Goal: Information Seeking & Learning: Find specific fact

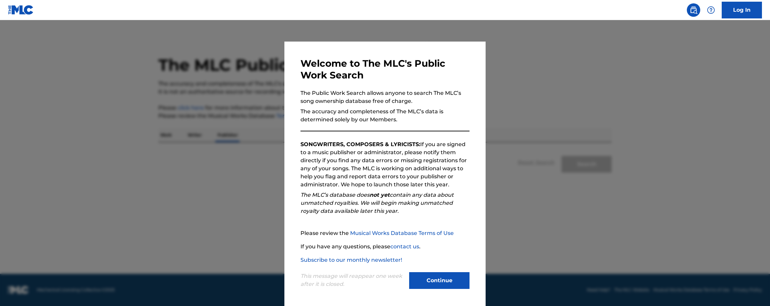
scroll to position [1, 0]
click at [437, 278] on button "Continue" at bounding box center [439, 280] width 60 height 17
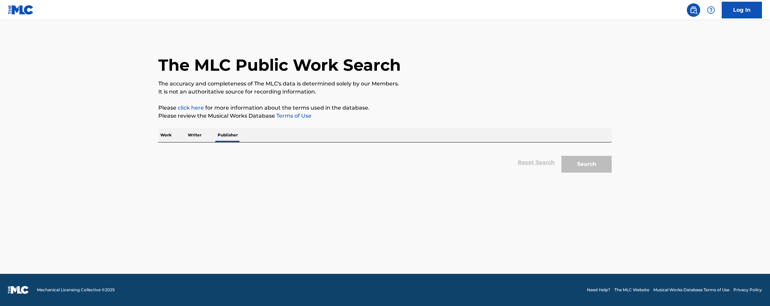
click at [265, 132] on div "Work Writer Publisher" at bounding box center [384, 135] width 453 height 14
click at [277, 136] on div "Work Writer Publisher" at bounding box center [384, 135] width 453 height 14
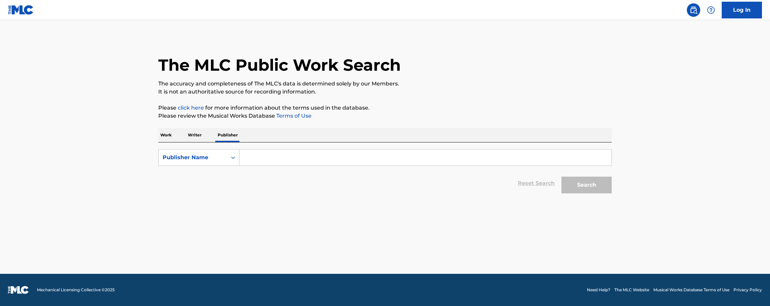
click at [282, 160] on input "Search Form" at bounding box center [425, 158] width 372 height 16
paste input "Strengholt"
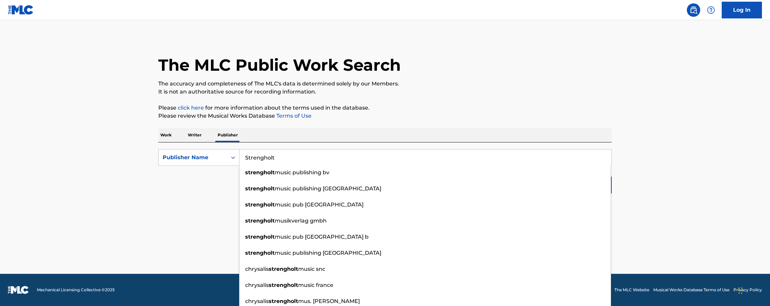
type input "Strengholt"
click at [728, 165] on main "The MLC Public Work Search The accuracy and completeness of The MLC's data is d…" at bounding box center [385, 147] width 770 height 254
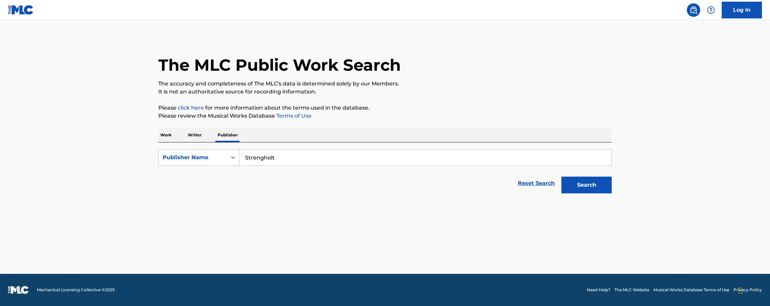
click at [575, 182] on button "Search" at bounding box center [586, 185] width 50 height 17
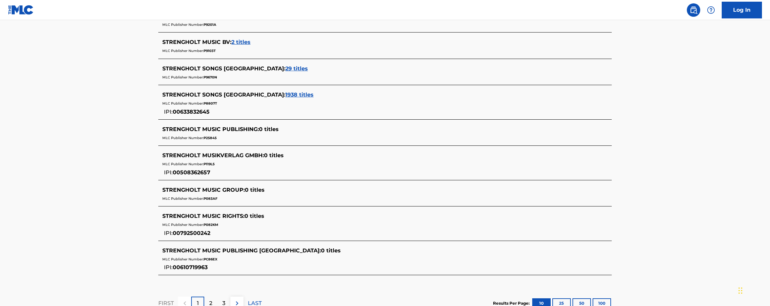
scroll to position [295, 0]
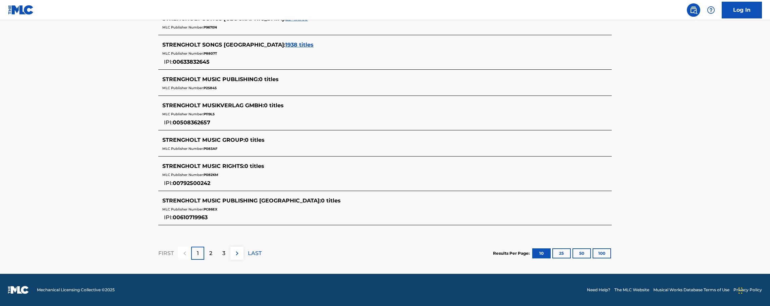
click at [609, 255] on button "100" at bounding box center [601, 253] width 18 height 10
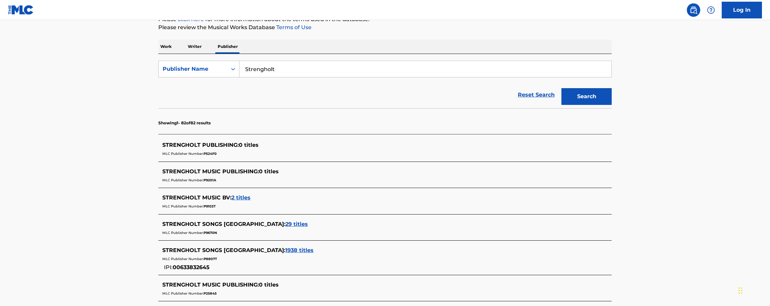
scroll to position [89, 0]
click at [231, 142] on span "STRENGHOLT PUBLISHING :" at bounding box center [200, 144] width 76 height 6
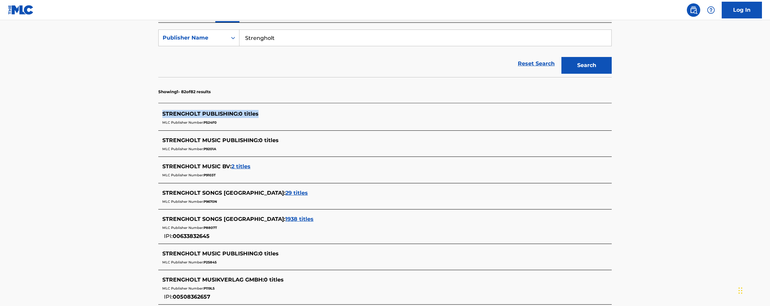
scroll to position [134, 0]
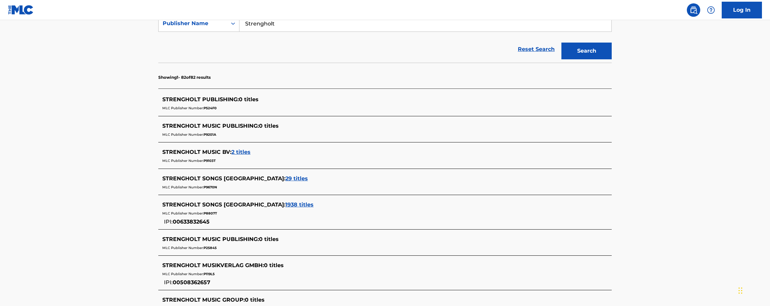
drag, startPoint x: 243, startPoint y: 153, endPoint x: 218, endPoint y: 165, distance: 28.3
click at [214, 166] on div "STRENGHOLT MUSIC BV : 2 titles MLC Publisher Number: P9103T" at bounding box center [384, 157] width 453 height 24
click at [247, 152] on span "2 titles" at bounding box center [240, 152] width 19 height 6
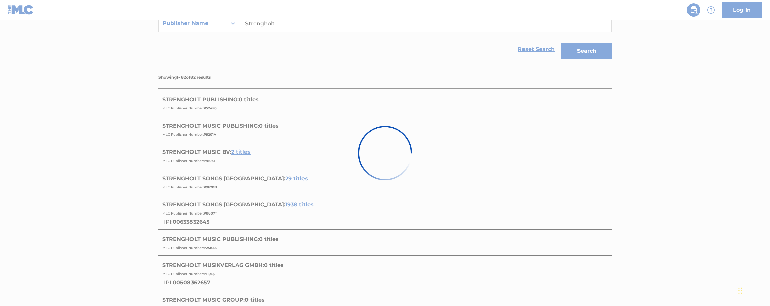
scroll to position [118, 0]
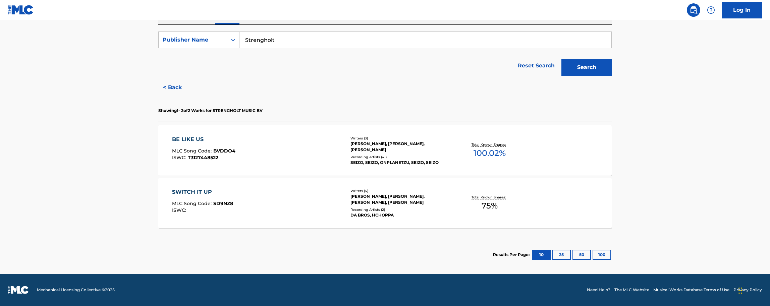
click at [503, 151] on span "100.02 %" at bounding box center [489, 153] width 32 height 12
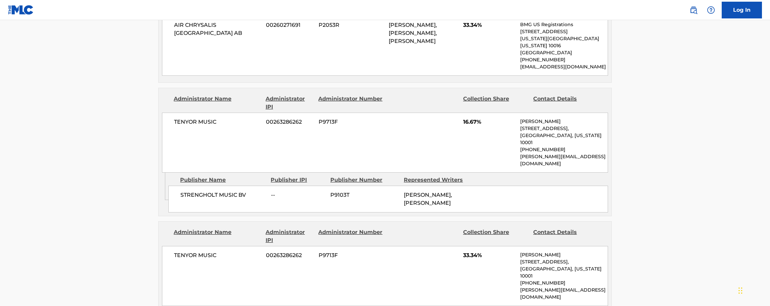
scroll to position [536, 0]
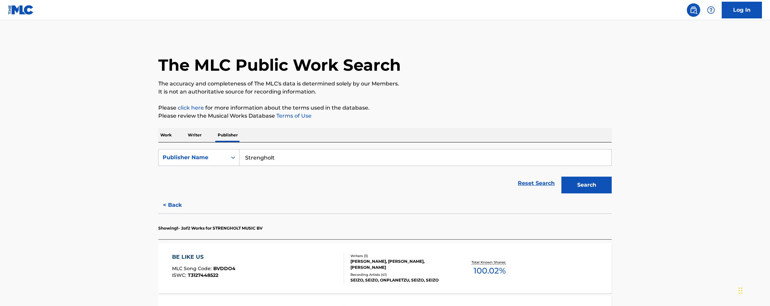
click at [592, 188] on button "Search" at bounding box center [586, 185] width 50 height 17
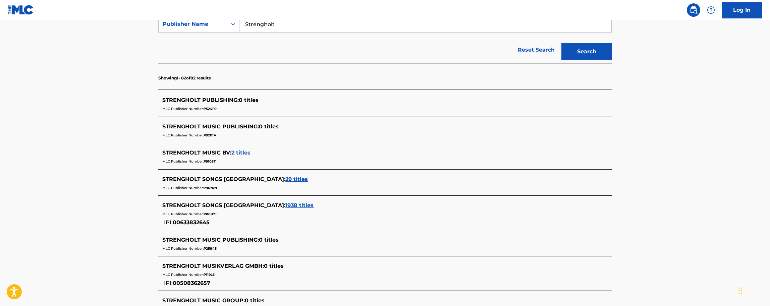
scroll to position [134, 0]
drag, startPoint x: 251, startPoint y: 179, endPoint x: 142, endPoint y: 176, distance: 109.0
click at [285, 180] on span "29 titles" at bounding box center [296, 178] width 22 height 6
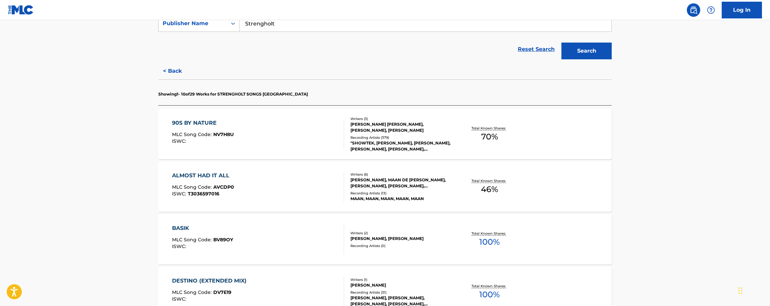
click at [339, 181] on div at bounding box center [340, 187] width 5 height 30
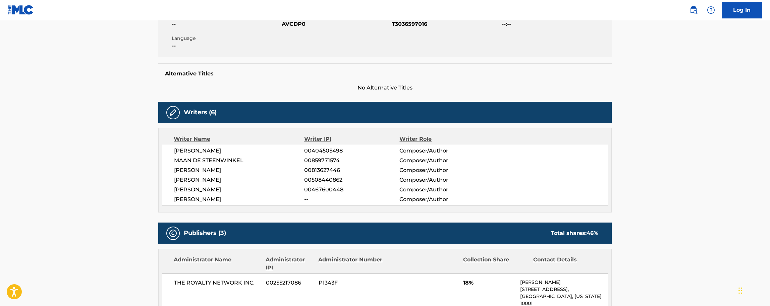
scroll to position [223, 0]
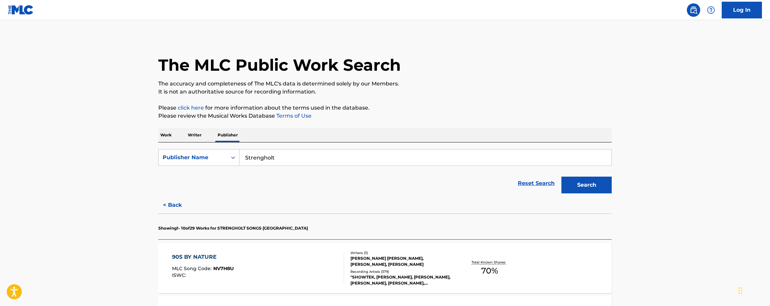
click at [590, 184] on button "Search" at bounding box center [586, 185] width 50 height 17
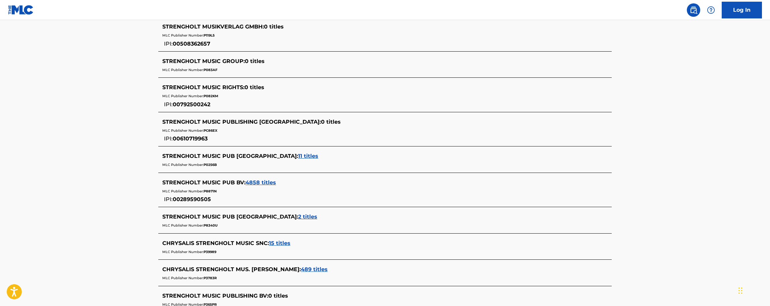
scroll to position [357, 0]
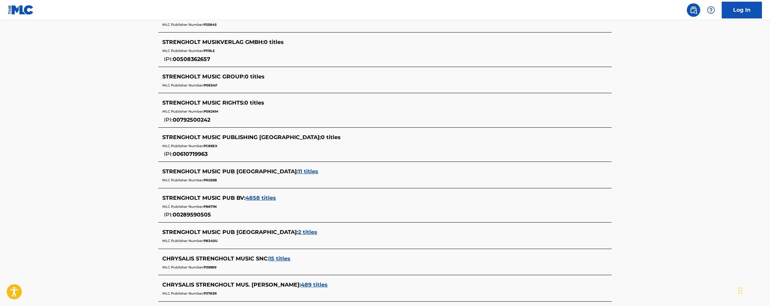
click at [259, 200] on span "4858 titles" at bounding box center [260, 198] width 31 height 6
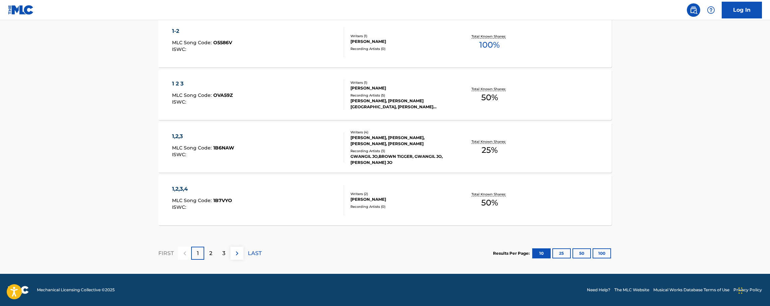
scroll to position [542, 0]
click at [215, 252] on div "2" at bounding box center [210, 253] width 13 height 13
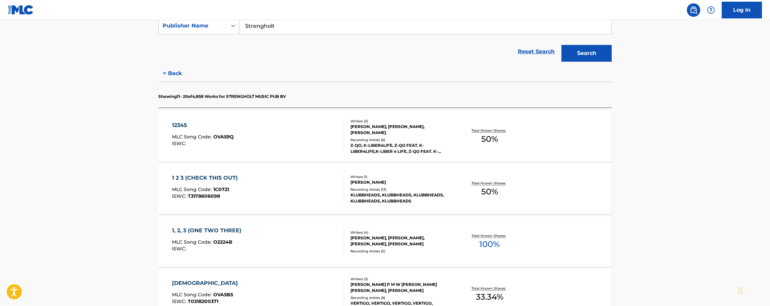
scroll to position [134, 0]
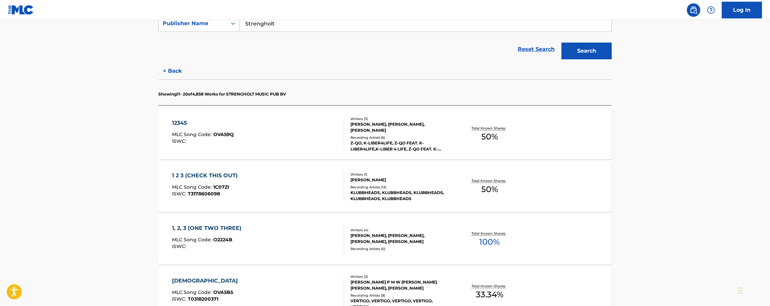
click at [296, 150] on div "12345 MLC Song Code : OVA59Q ISWC : Writers ( 3 ) [PERSON_NAME], [PERSON_NAME],…" at bounding box center [384, 134] width 453 height 50
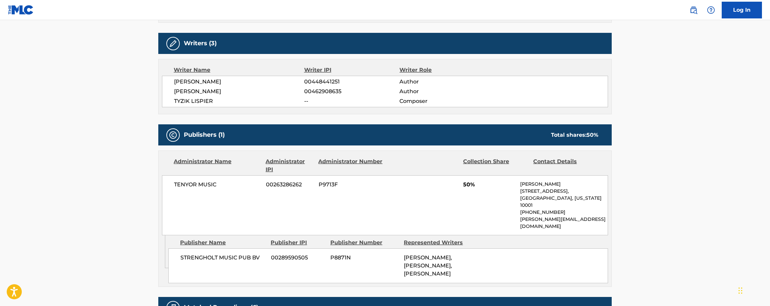
scroll to position [268, 0]
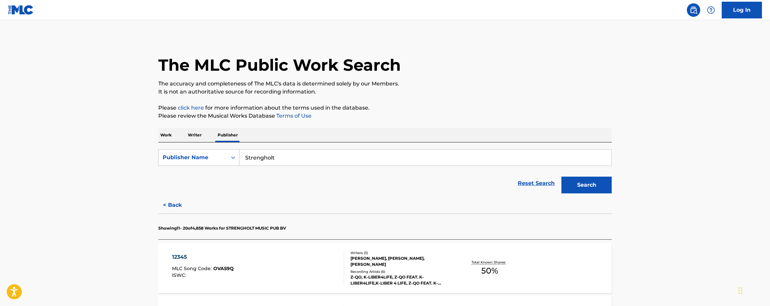
click at [172, 202] on button "< Back" at bounding box center [178, 205] width 40 height 17
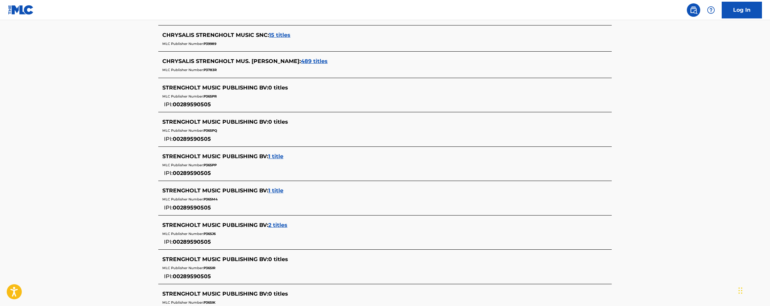
scroll to position [626, 0]
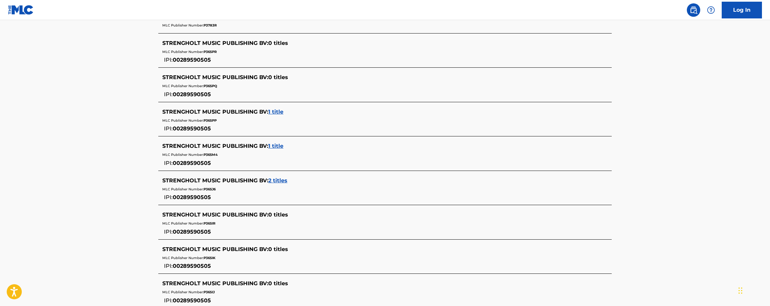
click at [274, 115] on span "1 title" at bounding box center [275, 112] width 15 height 6
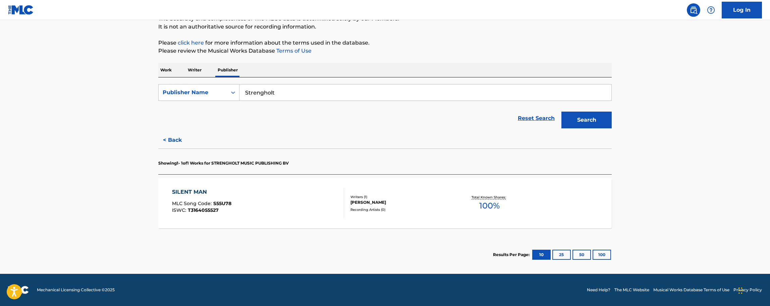
click at [491, 208] on span "100 %" at bounding box center [489, 206] width 20 height 12
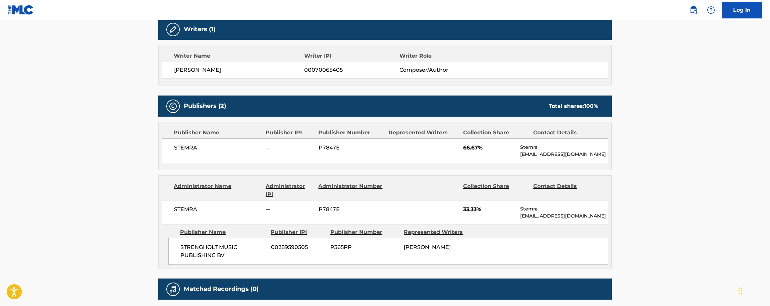
scroll to position [223, 0]
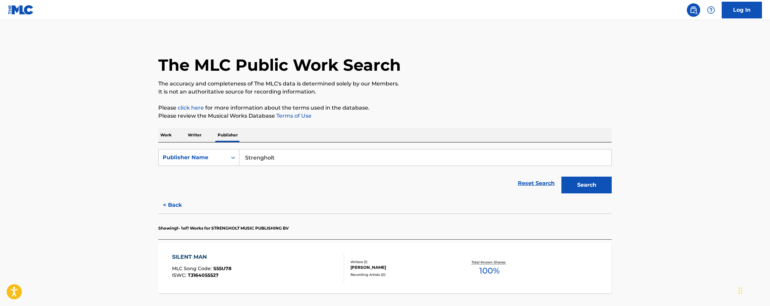
click at [591, 184] on button "Search" at bounding box center [586, 185] width 50 height 17
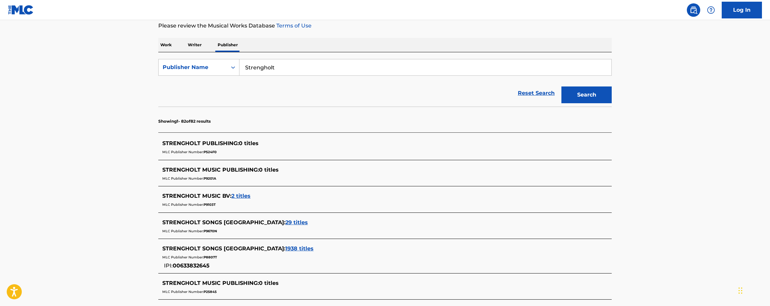
scroll to position [179, 0]
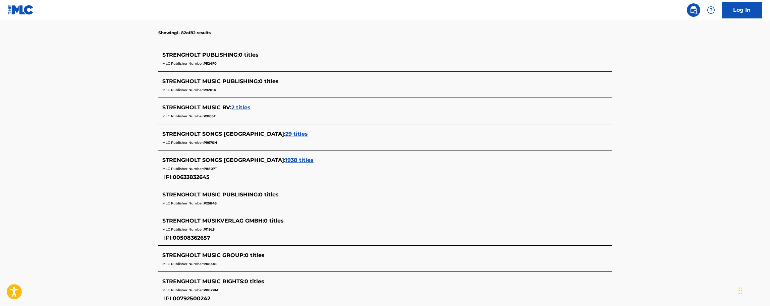
click at [285, 159] on span "1938 titles" at bounding box center [299, 160] width 28 height 6
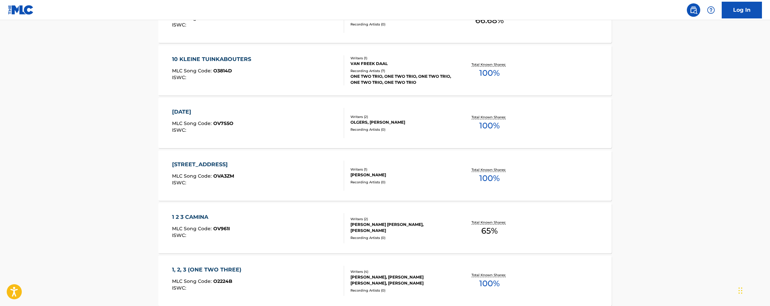
scroll to position [447, 0]
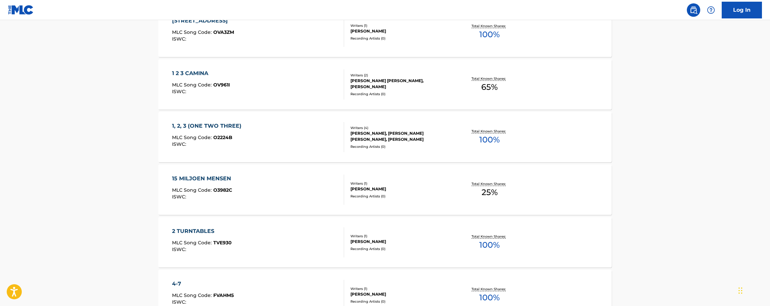
click at [432, 195] on div "Recording Artists ( 0 )" at bounding box center [400, 196] width 101 height 5
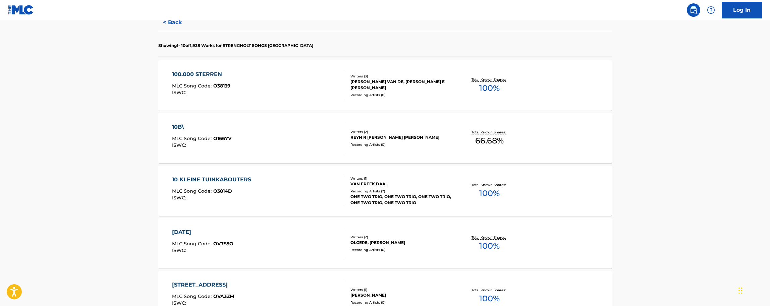
scroll to position [268, 0]
